Goal: Task Accomplishment & Management: Manage account settings

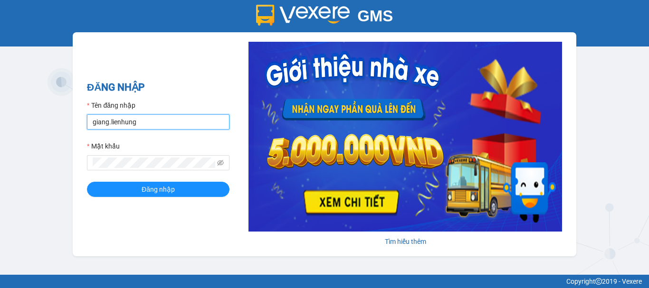
drag, startPoint x: 0, startPoint y: 0, endPoint x: 162, endPoint y: 124, distance: 204.2
click at [162, 124] on input "giang.lienhung" at bounding box center [158, 121] width 142 height 15
type input "thi.lienhung"
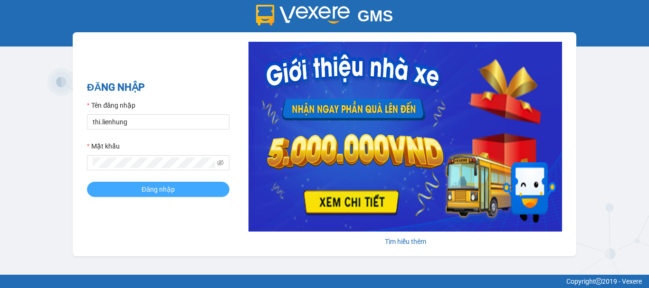
click at [218, 186] on button "Đăng nhập" at bounding box center [158, 189] width 142 height 15
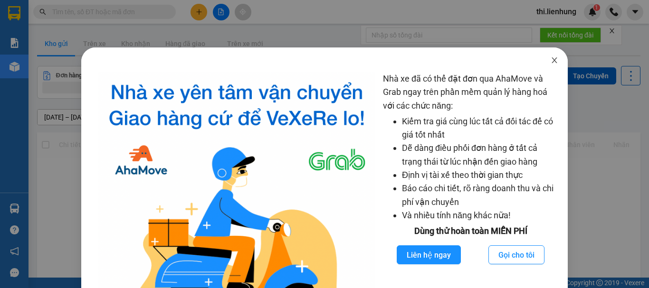
click at [550, 58] on icon "close" at bounding box center [554, 60] width 8 height 8
